Goal: Task Accomplishment & Management: Complete application form

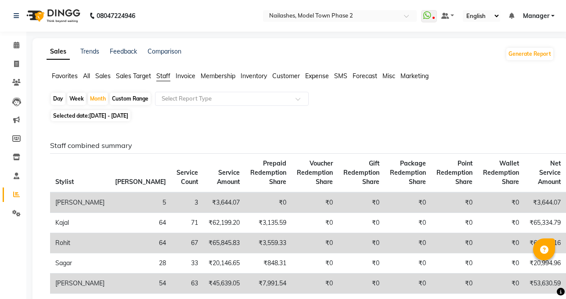
click at [6, 65] on link "Invoice" at bounding box center [13, 64] width 21 height 15
click at [8, 65] on link "Invoice" at bounding box center [13, 64] width 21 height 15
select select "service"
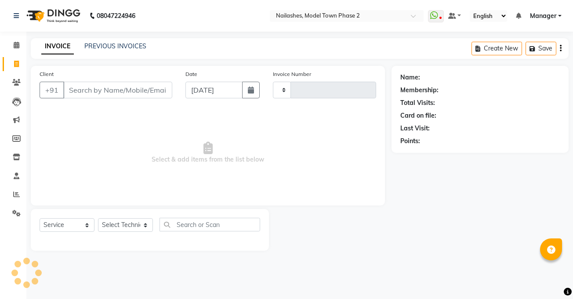
drag, startPoint x: 8, startPoint y: 65, endPoint x: 106, endPoint y: 98, distance: 103.0
click at [106, 98] on input "Client" at bounding box center [117, 90] width 109 height 17
select select "3840"
type input "1296"
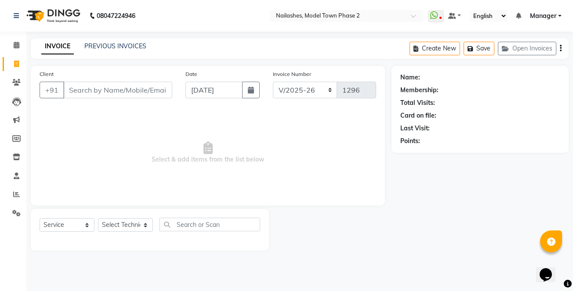
click at [79, 92] on input "Client" at bounding box center [117, 90] width 109 height 17
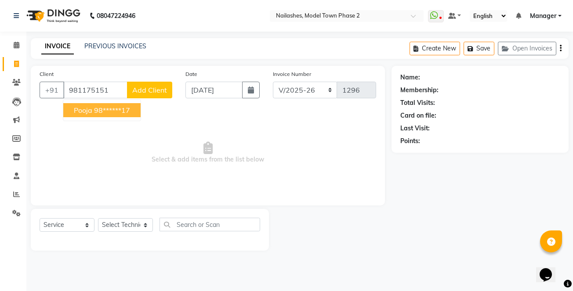
click at [92, 112] on button "Pooja 98******17" at bounding box center [101, 110] width 77 height 14
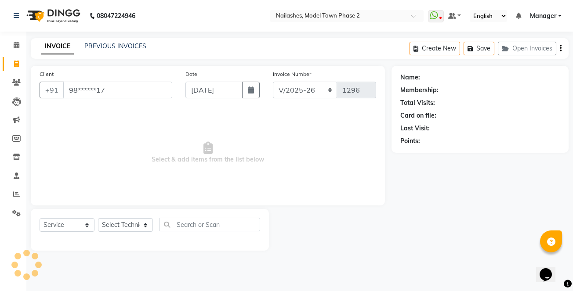
type input "98******17"
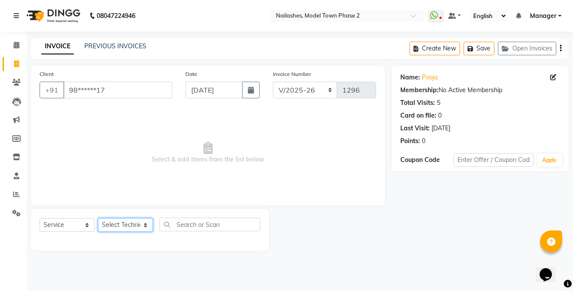
click at [138, 225] on select "Select Technician [PERSON_NAME] Manager [PERSON_NAME] [PERSON_NAME] Sumit [PERS…" at bounding box center [125, 225] width 55 height 14
click at [135, 222] on select "Select Technician [PERSON_NAME] Manager [PERSON_NAME] [PERSON_NAME] Sumit [PERS…" at bounding box center [125, 225] width 55 height 14
click at [135, 221] on select "Select Technician [PERSON_NAME] Manager [PERSON_NAME] [PERSON_NAME] Sumit [PERS…" at bounding box center [125, 225] width 55 height 14
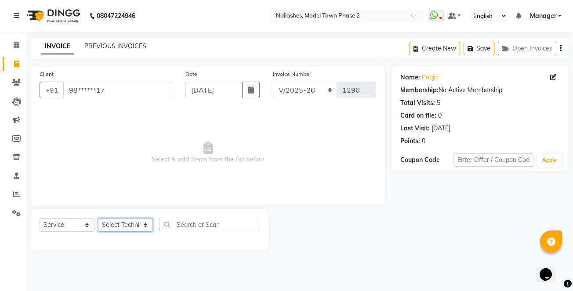
select select "86355"
click at [98, 218] on select "Select Technician [PERSON_NAME] Manager [PERSON_NAME] [PERSON_NAME] Sumit [PERS…" at bounding box center [125, 225] width 55 height 14
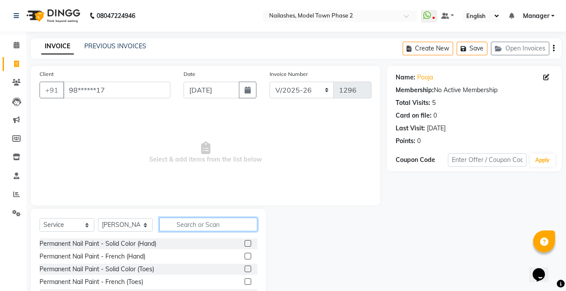
click at [167, 223] on input "text" at bounding box center [209, 225] width 98 height 14
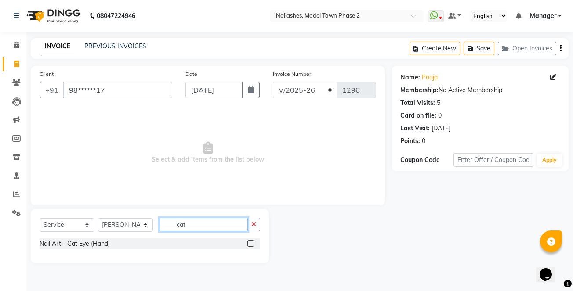
type input "cat"
click at [253, 244] on label at bounding box center [250, 243] width 7 height 7
click at [253, 244] on input "checkbox" at bounding box center [250, 244] width 6 height 6
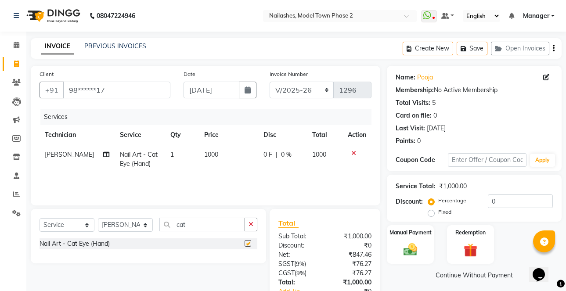
checkbox input "false"
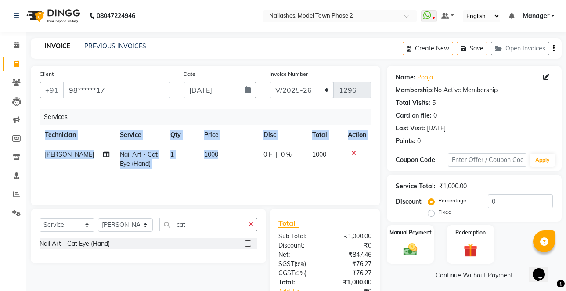
click at [229, 174] on div "Services Technician Service Qty Price Disc Total Action [PERSON_NAME] Nail Art …" at bounding box center [206, 153] width 332 height 88
click at [233, 163] on td "1000" at bounding box center [228, 159] width 59 height 29
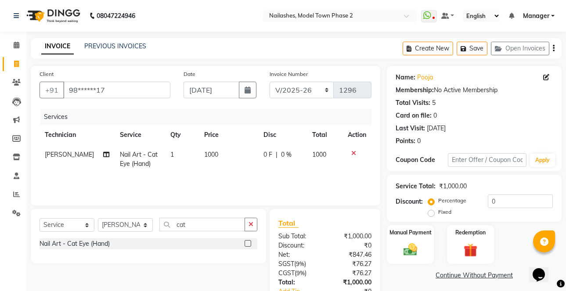
select select "86355"
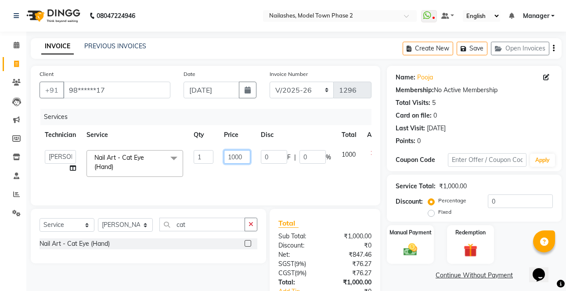
drag, startPoint x: 232, startPoint y: 160, endPoint x: 239, endPoint y: 159, distance: 6.4
click at [234, 160] on input "1000" at bounding box center [237, 157] width 26 height 14
type input "1700"
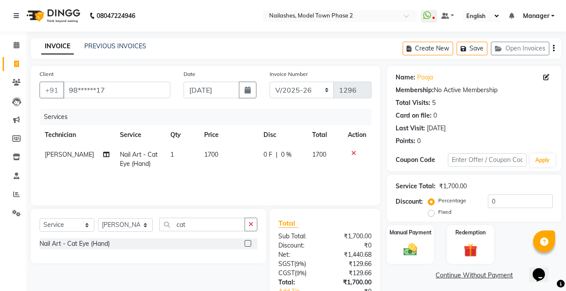
click at [305, 189] on div "Services Technician Service Qty Price Disc Total Action [PERSON_NAME] Nail Art …" at bounding box center [206, 153] width 332 height 88
click at [533, 200] on input "0" at bounding box center [520, 202] width 65 height 14
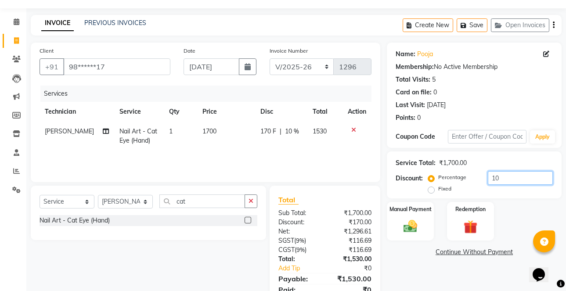
scroll to position [60, 0]
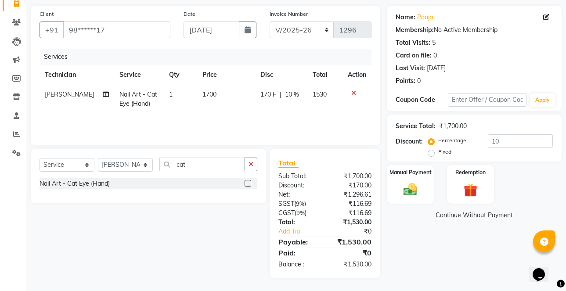
click at [499, 237] on div "Name: Pooja Membership: No Active Membership Total Visits: 5 Card on file: 0 La…" at bounding box center [477, 142] width 181 height 272
click at [499, 239] on div "Name: Pooja Membership: No Active Membership Total Visits: 5 Card on file: 0 La…" at bounding box center [477, 142] width 181 height 272
click at [511, 144] on input "10" at bounding box center [520, 141] width 65 height 14
click at [513, 224] on div "Name: Pooja Membership: No Active Membership Total Visits: 5 Card on file: 0 La…" at bounding box center [477, 142] width 181 height 272
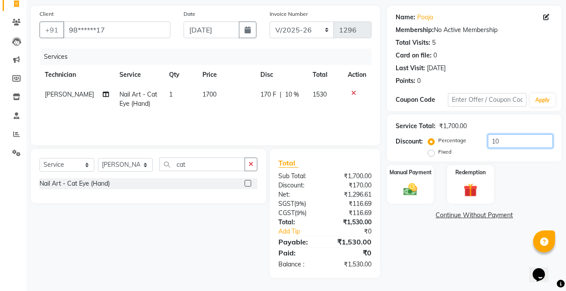
click at [511, 141] on input "10" at bounding box center [520, 141] width 65 height 14
click at [520, 183] on div "Manual Payment Redemption" at bounding box center [475, 184] width 188 height 39
click at [410, 196] on img at bounding box center [410, 189] width 23 height 16
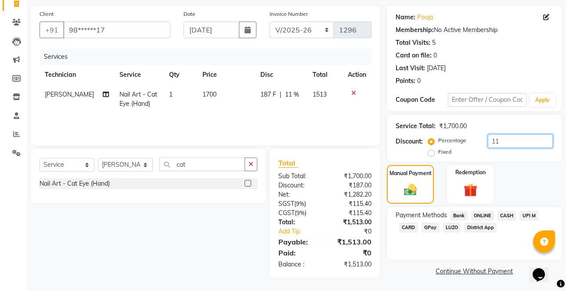
click at [515, 144] on input "11" at bounding box center [520, 141] width 65 height 14
type input "12"
click at [508, 168] on div "Manual Payment Redemption" at bounding box center [475, 184] width 188 height 39
click at [509, 215] on span "CASH" at bounding box center [507, 216] width 19 height 10
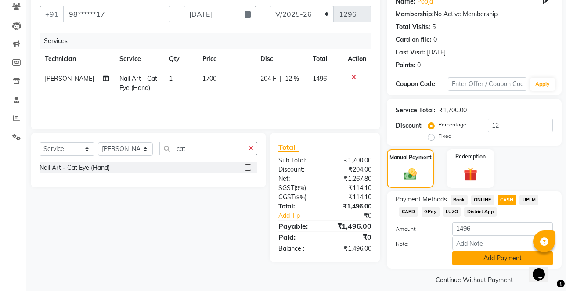
scroll to position [85, 0]
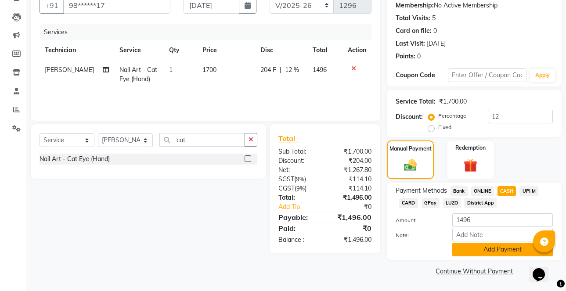
click at [499, 254] on button "Add Payment" at bounding box center [503, 250] width 101 height 14
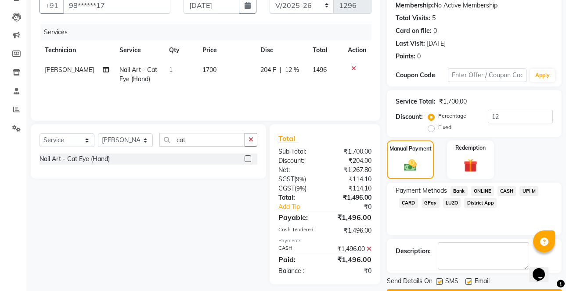
scroll to position [110, 0]
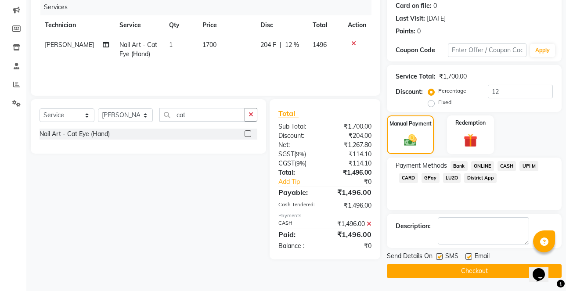
click at [493, 269] on button "Checkout" at bounding box center [474, 272] width 175 height 14
click at [493, 269] on div "Checkout" at bounding box center [474, 272] width 175 height 14
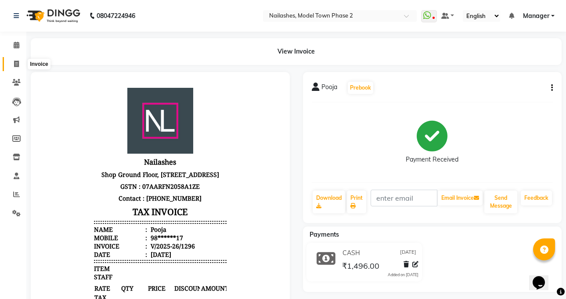
click at [17, 65] on icon at bounding box center [16, 64] width 5 height 7
select select "service"
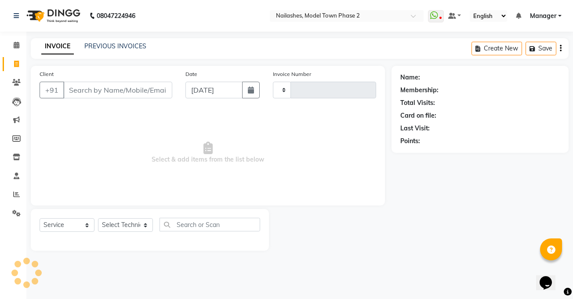
type input "1297"
select select "3840"
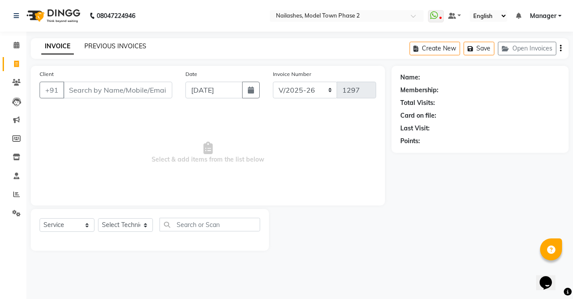
click at [86, 47] on link "PREVIOUS INVOICES" at bounding box center [115, 46] width 62 height 8
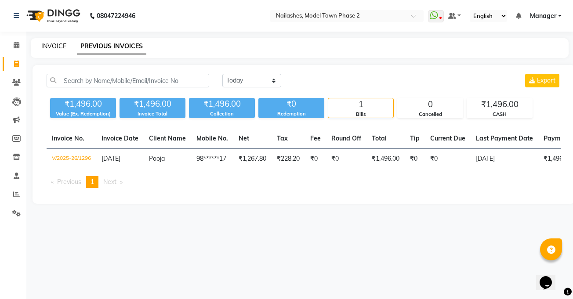
click at [63, 46] on link "INVOICE" at bounding box center [53, 46] width 25 height 8
select select "service"
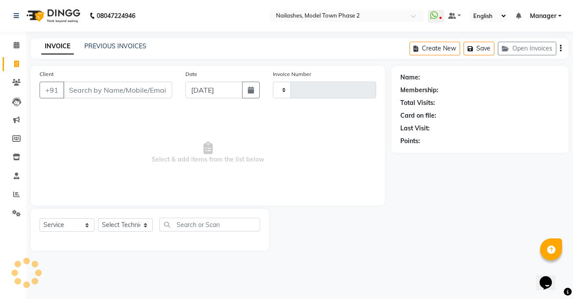
type input "1297"
select select "3840"
click at [125, 46] on link "PREVIOUS INVOICES" at bounding box center [115, 46] width 62 height 8
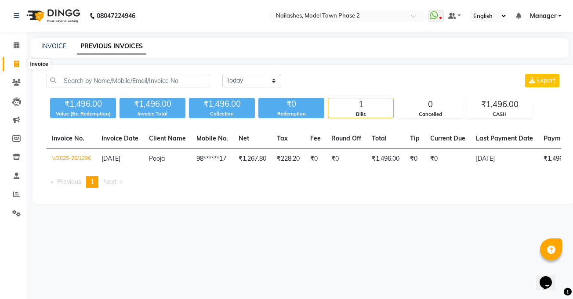
click at [15, 68] on span at bounding box center [16, 64] width 15 height 10
select select "service"
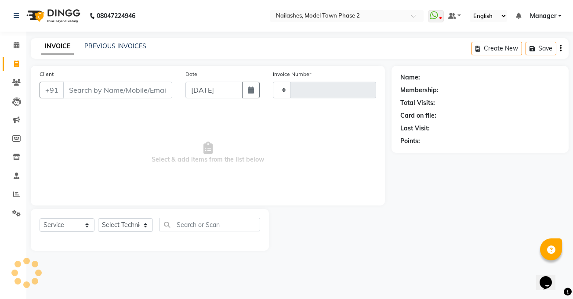
type input "1297"
select select "3840"
